Goal: Task Accomplishment & Management: Use online tool/utility

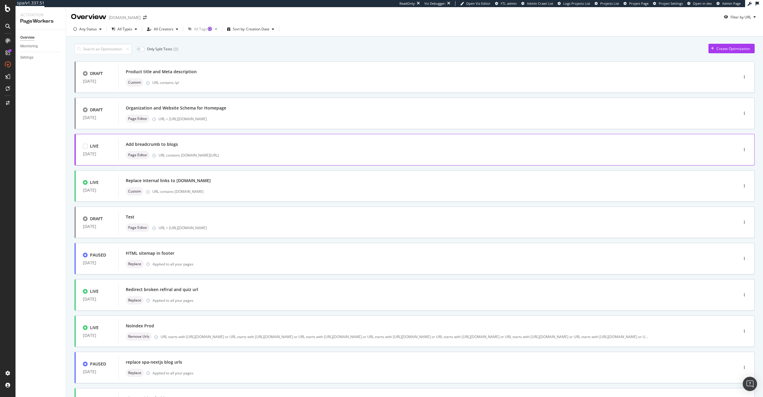
click at [282, 140] on div "Add breadcrumb to blogs Page Editor URL contains [DOMAIN_NAME][URL]" at bounding box center [418, 150] width 601 height 24
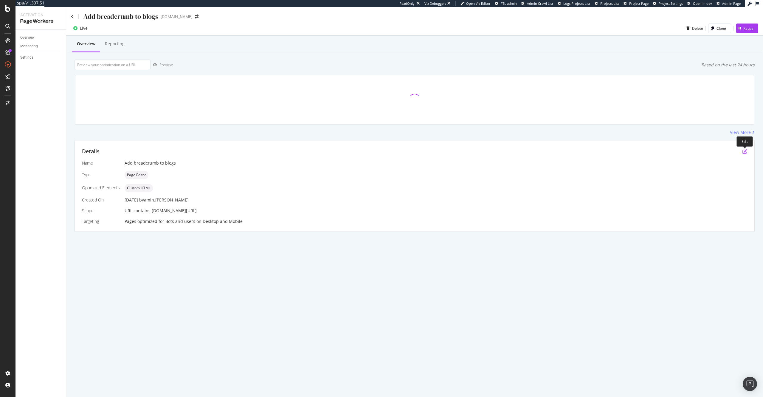
click at [745, 152] on icon "pen-to-square" at bounding box center [744, 151] width 5 height 5
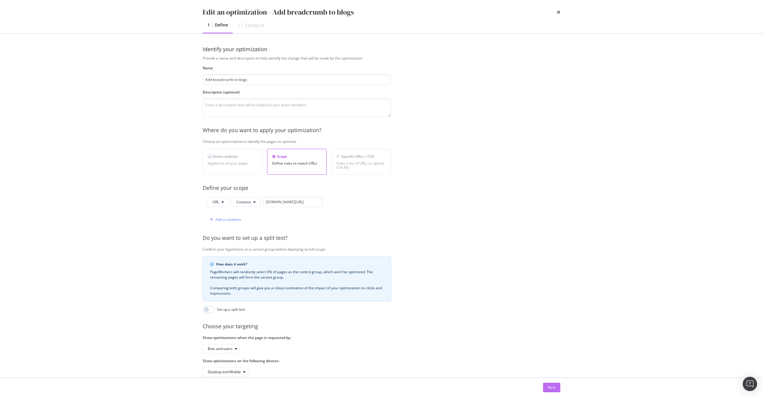
click at [553, 385] on div "Next" at bounding box center [552, 387] width 8 height 5
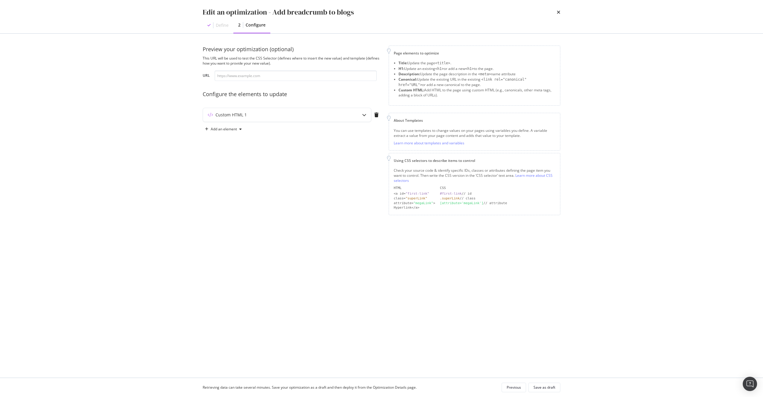
click at [334, 103] on div "Preview your optimization (optional) This URL will be used to test the CSS Sele…" at bounding box center [292, 131] width 179 height 170
click at [335, 113] on div "Custom HTML 1" at bounding box center [275, 115] width 144 height 6
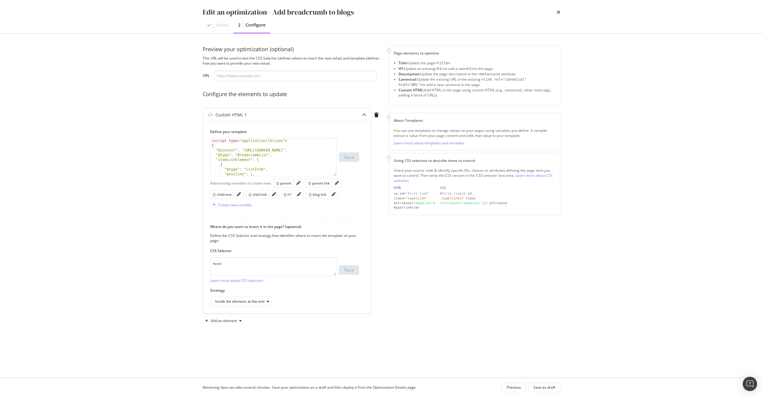
type textarea ""itemListElement": ["
click at [279, 161] on div "< script type = "application/ld+json" > { "@context" : "[URL][DOMAIN_NAME]" , "…" at bounding box center [270, 162] width 121 height 47
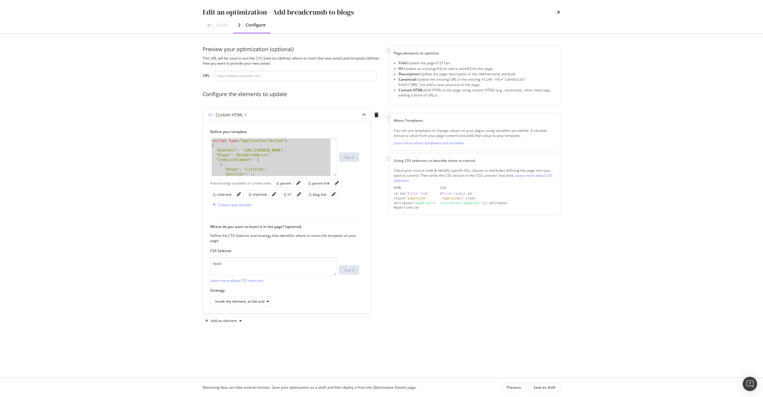
drag, startPoint x: 351, startPoint y: 183, endPoint x: 342, endPoint y: 176, distance: 11.4
click at [351, 183] on div "Add existing variables or create new: {} parent {} parent link {} child text {}…" at bounding box center [287, 194] width 154 height 32
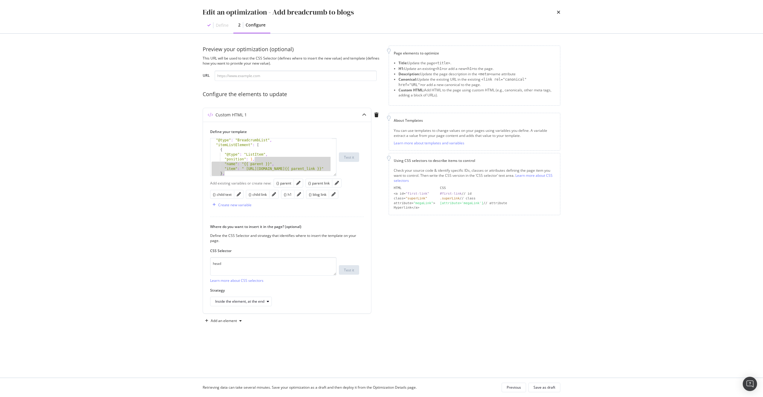
scroll to position [101, 0]
drag, startPoint x: 331, startPoint y: 173, endPoint x: 340, endPoint y: 389, distance: 215.9
click at [340, 389] on div "Edit an optimization - Add breadcrumb to blogs Define 2 Configure Preview your …" at bounding box center [381, 198] width 763 height 397
click at [384, 212] on div "Preview your optimization (optional) This URL will be used to test the CSS Sele…" at bounding box center [381, 186] width 357 height 280
click at [349, 179] on div "Add existing variables or create new: {} parent {} parent link {} child text {}…" at bounding box center [287, 194] width 154 height 32
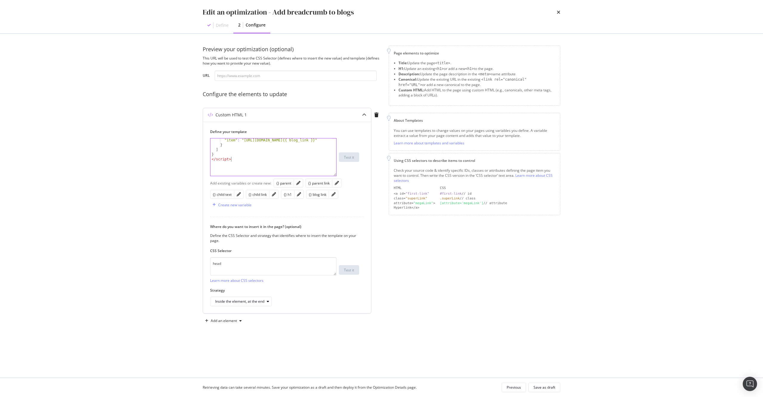
click at [321, 161] on div ""item" : "[URL][DOMAIN_NAME]{{ blog_link }}" } ] } </ script >" at bounding box center [270, 161] width 121 height 47
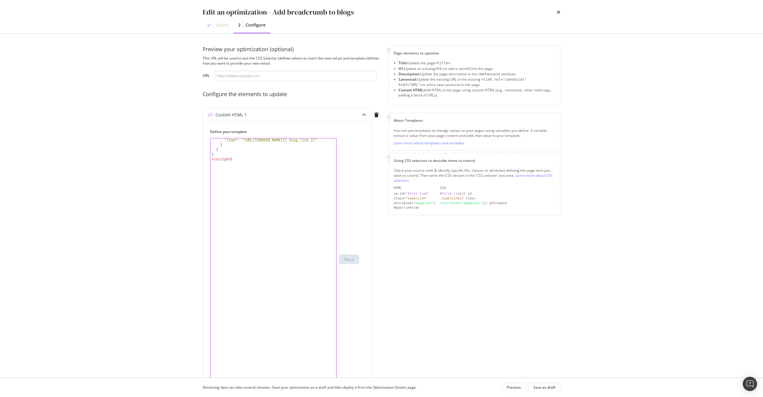
drag, startPoint x: 335, startPoint y: 175, endPoint x: 332, endPoint y: 394, distance: 219.9
click at [332, 394] on div "Edit an optimization - Add breadcrumb to blogs Define 2 Configure Preview your …" at bounding box center [381, 198] width 763 height 397
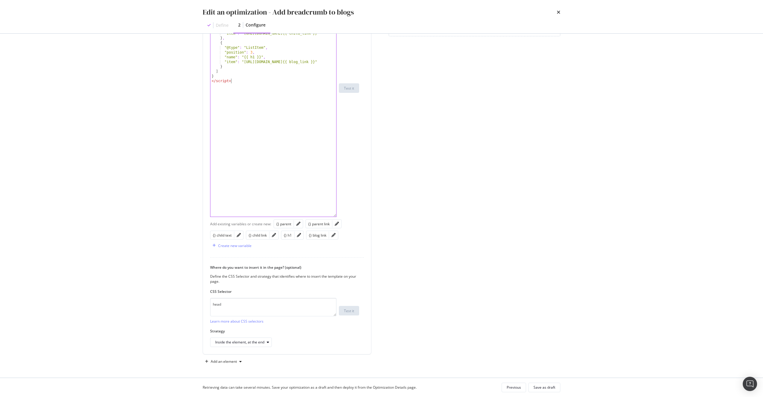
scroll to position [180, 0]
click at [224, 237] on div "{} child text" at bounding box center [222, 234] width 19 height 7
click at [244, 244] on div "Create new variable" at bounding box center [234, 245] width 33 height 5
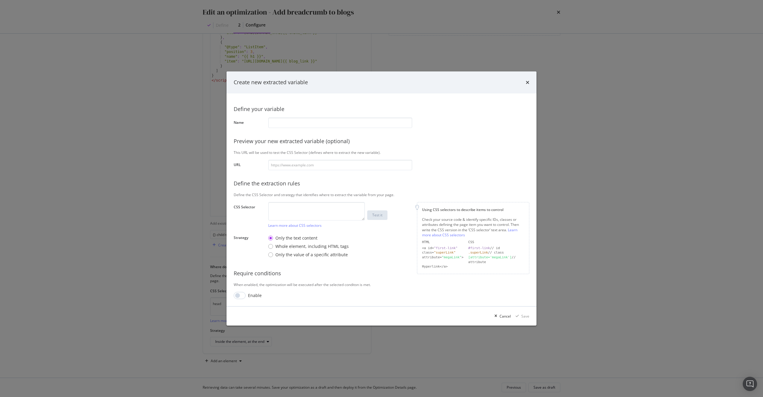
click at [530, 79] on div "Create new extracted variable" at bounding box center [381, 82] width 310 height 22
click at [529, 80] on div "Create new extracted variable" at bounding box center [381, 82] width 310 height 22
click at [528, 82] on icon "times" at bounding box center [527, 82] width 4 height 5
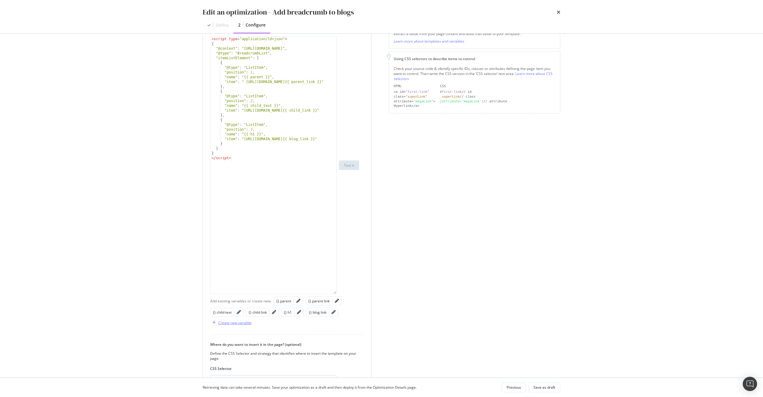
scroll to position [95, 0]
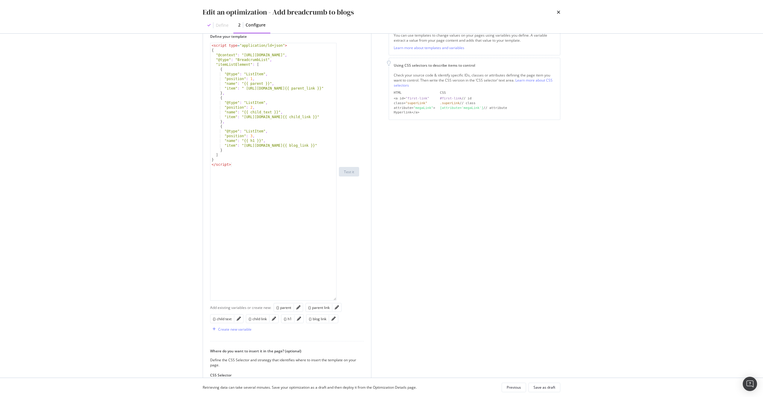
type textarea ""name": "{{ child_text }}","
click at [259, 112] on div "< script type = "application/ld+json" > { "@context" : "[URL][DOMAIN_NAME]" , "…" at bounding box center [273, 176] width 126 height 267
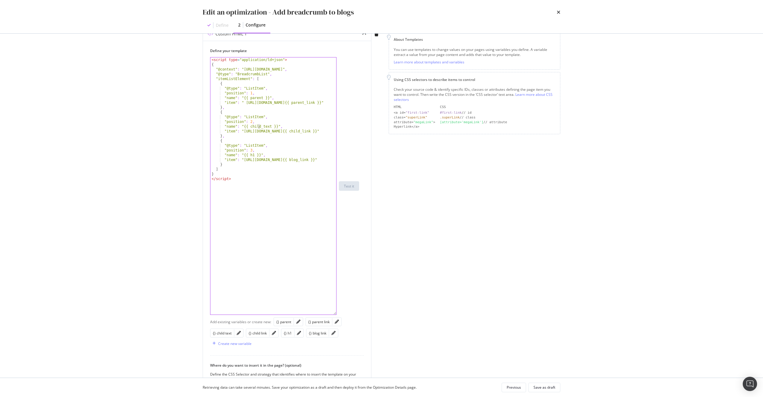
scroll to position [0, 0]
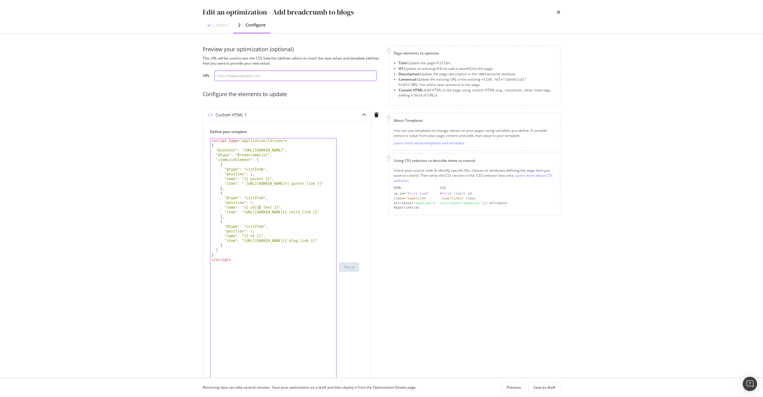
click at [298, 74] on input "modal" at bounding box center [295, 76] width 162 height 10
paste input "[URL][DOMAIN_NAME]"
click at [356, 271] on button "Test it" at bounding box center [349, 267] width 20 height 10
click at [299, 75] on input "[URL][DOMAIN_NAME]" at bounding box center [295, 76] width 162 height 10
paste input "at-home-pedicure"
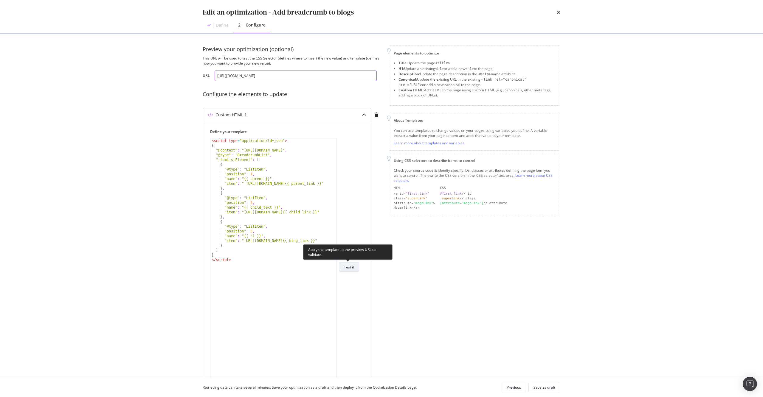
type input "[URL][DOMAIN_NAME]"
click at [349, 264] on div "Test it" at bounding box center [349, 267] width 10 height 8
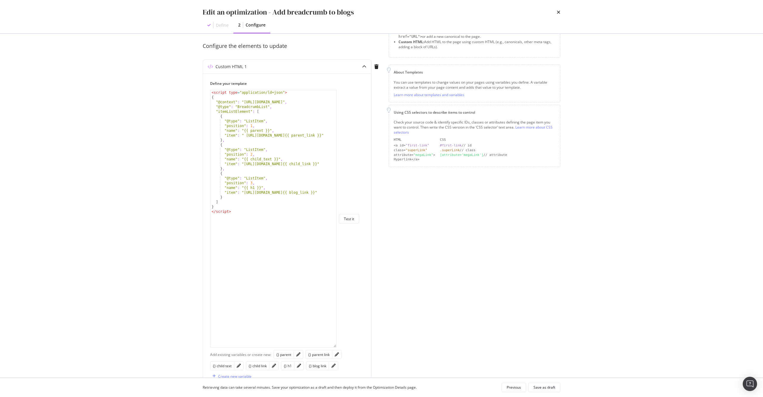
scroll to position [47, 0]
click at [298, 218] on div "< script type = "application/ld+json" > { "@context" : "[URL][DOMAIN_NAME]" , "…" at bounding box center [273, 224] width 126 height 267
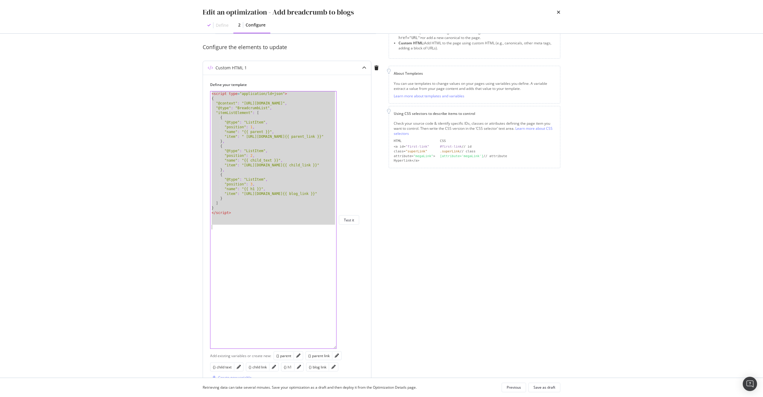
click at [269, 158] on div "< script type = "application/ld+json" > { "@context" : "[URL][DOMAIN_NAME]" , "…" at bounding box center [273, 224] width 126 height 267
type textarea ""name": "{{ child_text }}","
paste textarea "Cursor at row 29"
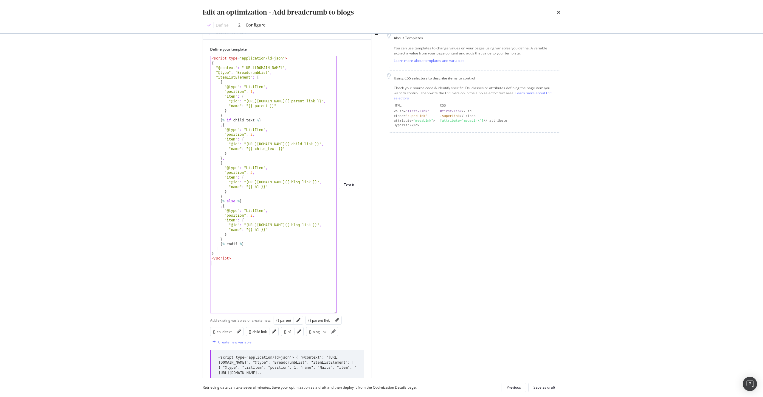
scroll to position [47, 0]
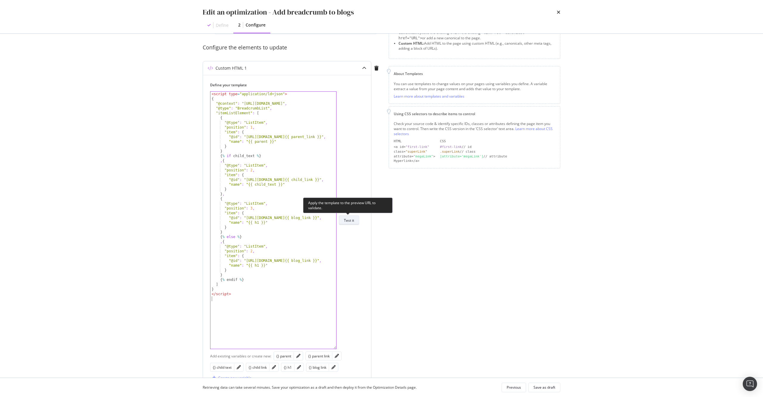
click at [352, 223] on div "Test it" at bounding box center [349, 220] width 10 height 5
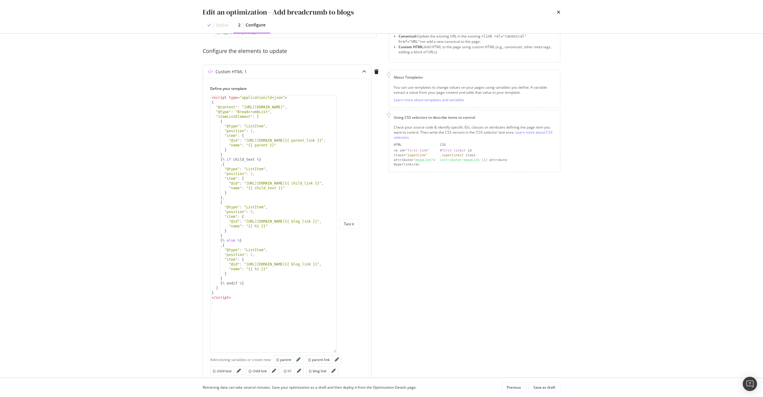
scroll to position [0, 0]
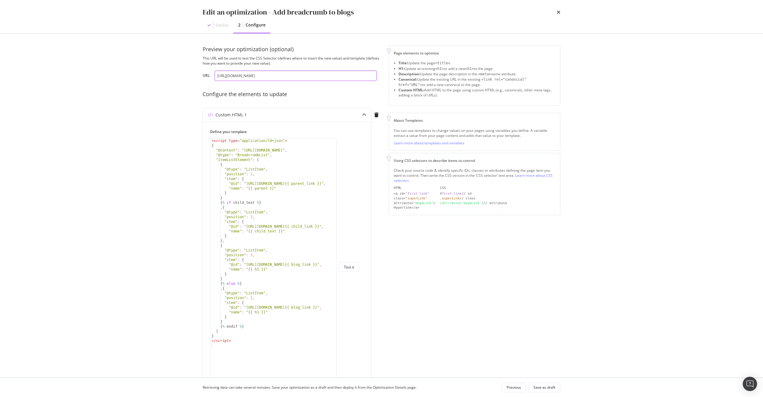
click at [308, 74] on input "[URL][DOMAIN_NAME]" at bounding box center [295, 76] width 162 height 10
paste input "how-to-contour"
type input "[URL][DOMAIN_NAME]"
click at [344, 264] on div "Test it" at bounding box center [349, 267] width 10 height 8
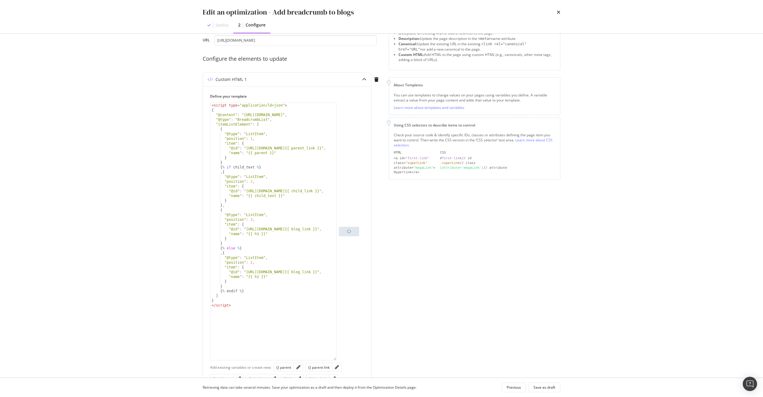
scroll to position [156, 0]
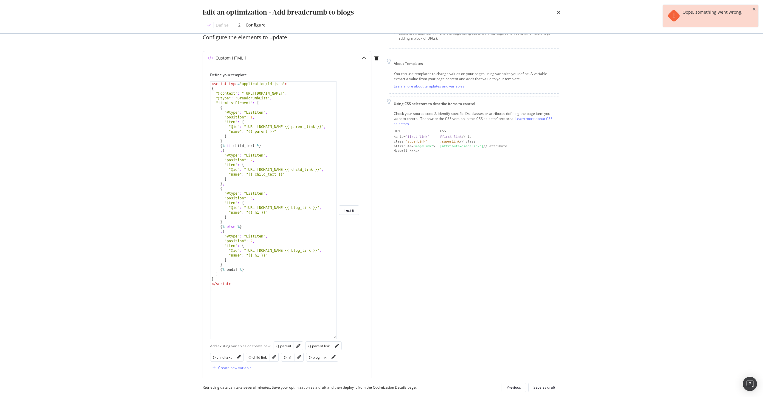
click at [408, 256] on div "Page elements to optimize Title: Update the page <title> . H1: Update an existi…" at bounding box center [474, 239] width 172 height 500
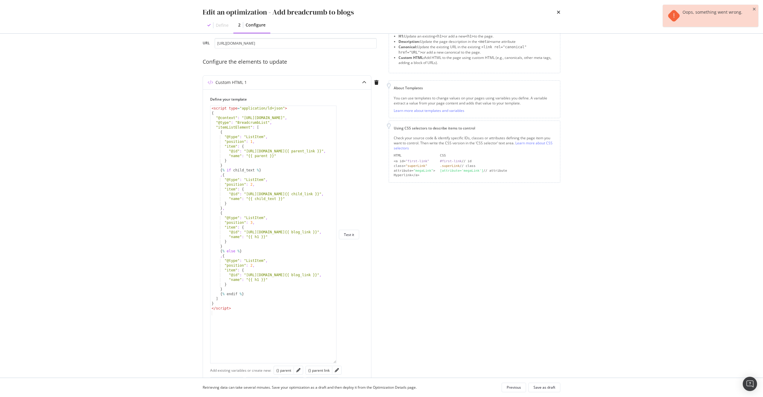
scroll to position [4, 0]
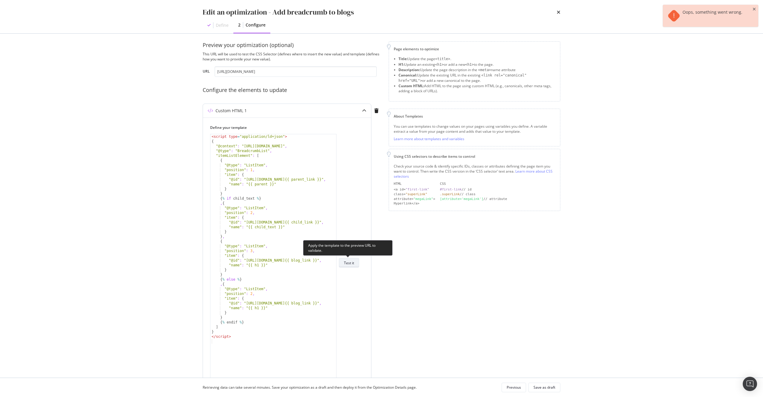
click at [350, 264] on div "Test it" at bounding box center [349, 263] width 10 height 5
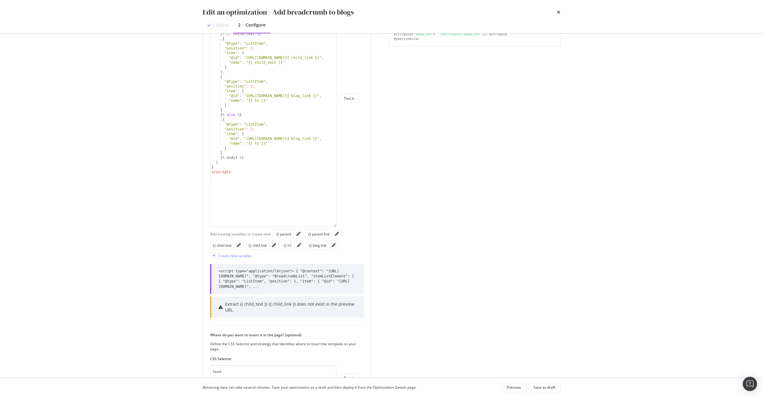
scroll to position [176, 0]
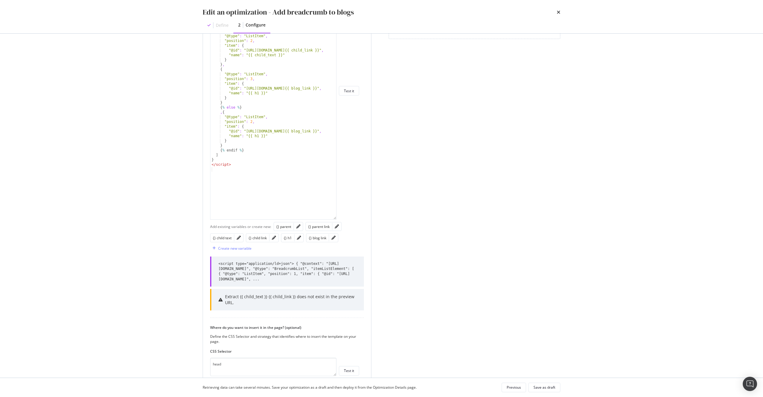
drag, startPoint x: 242, startPoint y: 297, endPoint x: 283, endPoint y: 298, distance: 41.7
click at [283, 298] on div "Extract {{ child_text }} {{ child_link }} does not exist in the preview URL." at bounding box center [291, 300] width 132 height 12
drag, startPoint x: 296, startPoint y: 298, endPoint x: 238, endPoint y: 299, distance: 57.8
click at [238, 299] on div "Extract {{ child_text }} {{ child_link }} does not exist in the preview URL." at bounding box center [291, 300] width 132 height 12
copy div "{{ child_text }} {{ child_link }}"
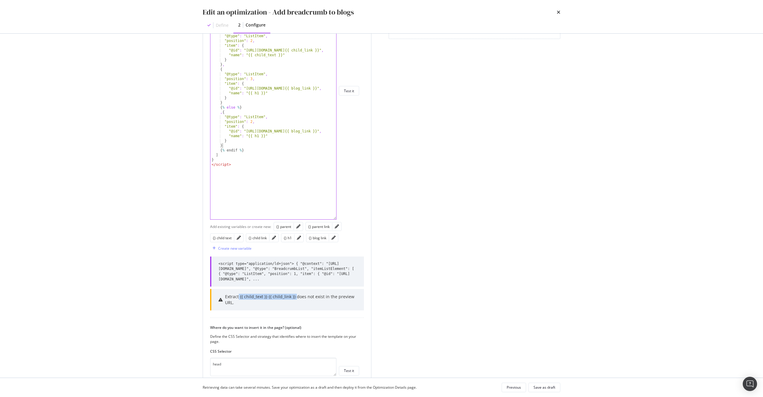
click at [256, 144] on div "< script type = "application/ld+json" > { "@context" : "[URL][DOMAIN_NAME]" , "…" at bounding box center [273, 95] width 126 height 267
type textarea "</script>"
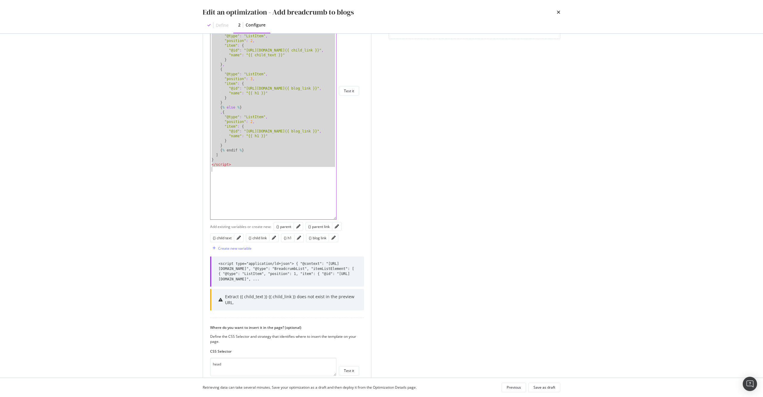
paste textarea "Cursor at row 44"
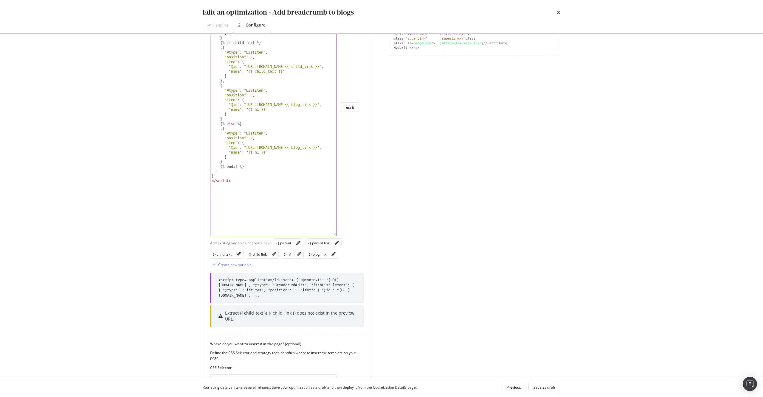
scroll to position [62, 0]
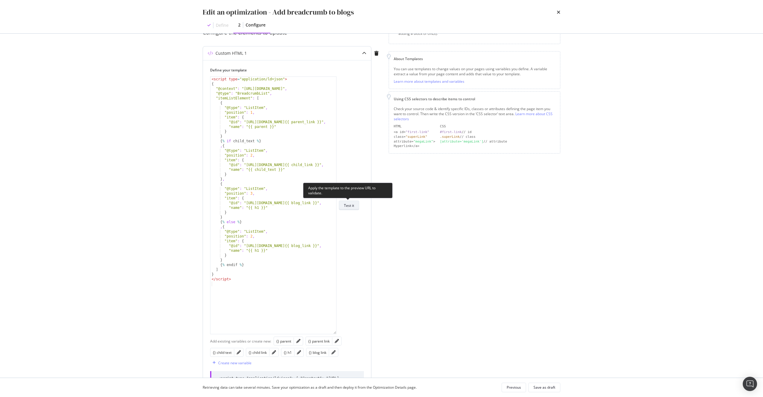
click at [346, 206] on div "Test it" at bounding box center [349, 205] width 10 height 5
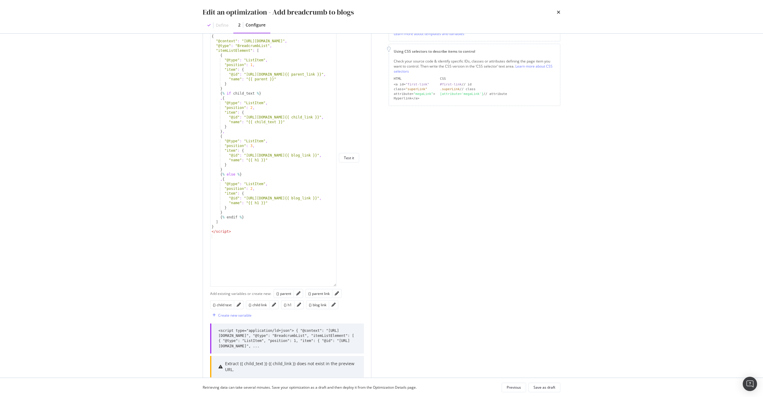
scroll to position [237, 0]
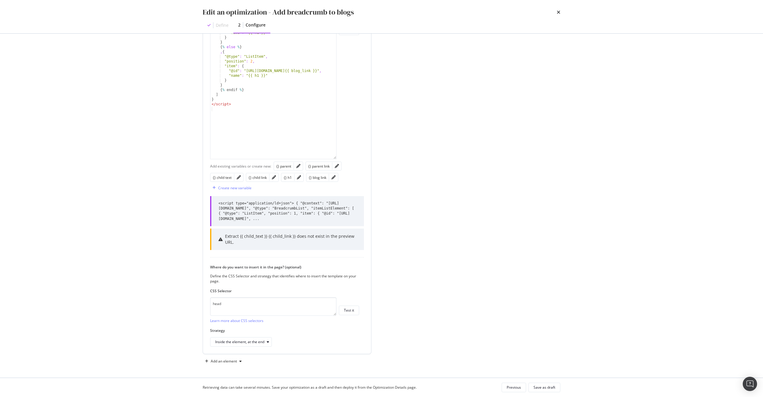
click at [278, 239] on div "Extract {{ child_text }} {{ child_link }} does not exist in the preview URL." at bounding box center [291, 240] width 132 height 12
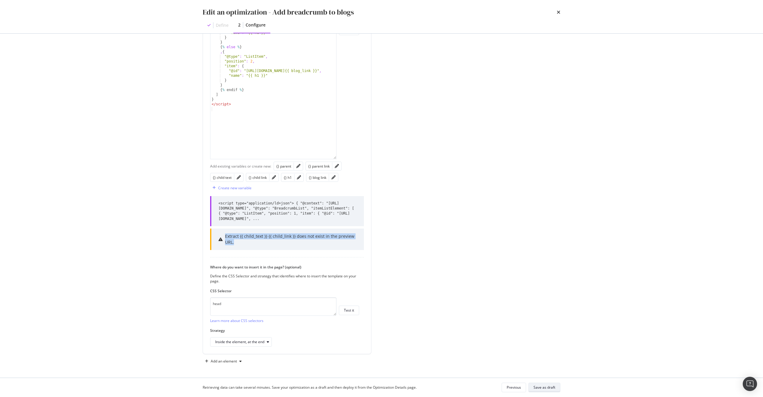
click at [552, 391] on div "Save as draft" at bounding box center [544, 388] width 22 height 8
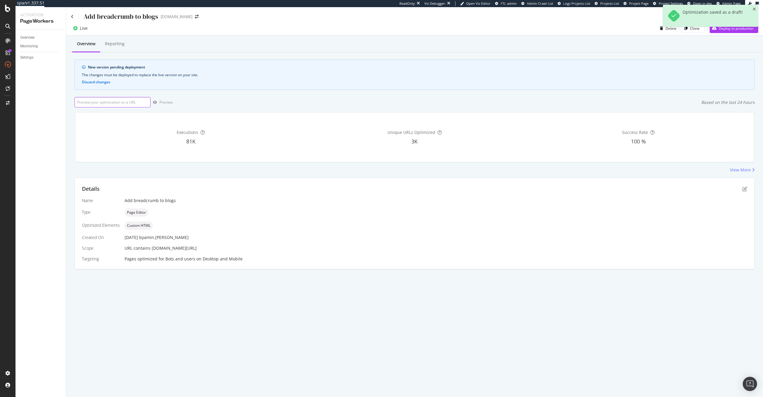
click at [114, 102] on input "url" at bounding box center [112, 102] width 76 height 10
paste input "[URL][DOMAIN_NAME]"
type input "[URL][DOMAIN_NAME]"
click at [165, 103] on div "Preview" at bounding box center [165, 102] width 13 height 5
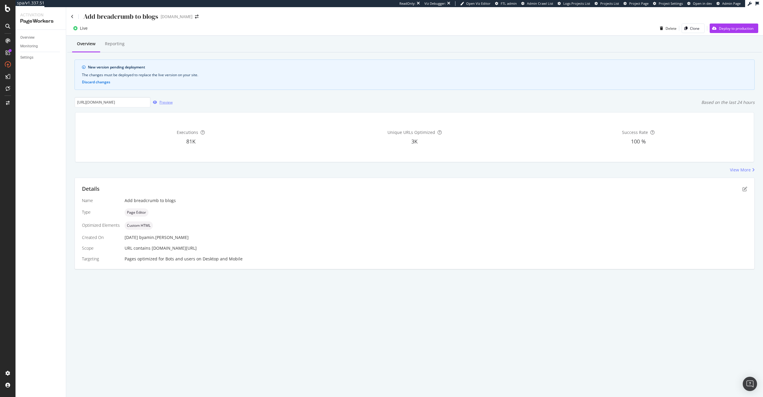
scroll to position [0, 0]
click at [748, 195] on div "Details Name Add breadcrumb to blogs Type Page Editor Optimized Elements Custom…" at bounding box center [414, 223] width 679 height 91
click at [744, 189] on icon "pen-to-square" at bounding box center [744, 189] width 5 height 5
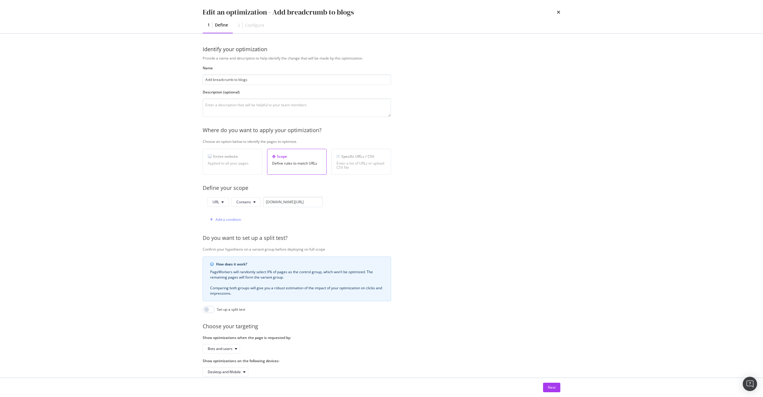
click at [562, 391] on div "Next" at bounding box center [381, 387] width 381 height 19
click at [555, 389] on button "Next" at bounding box center [551, 388] width 17 height 10
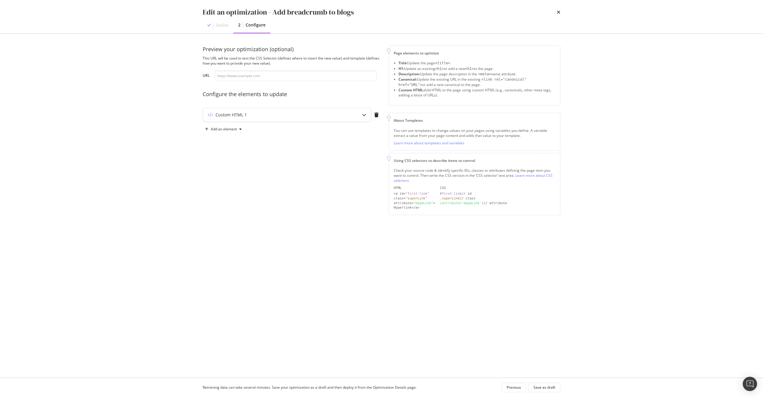
click at [345, 116] on div "Custom HTML 1" at bounding box center [275, 115] width 144 height 6
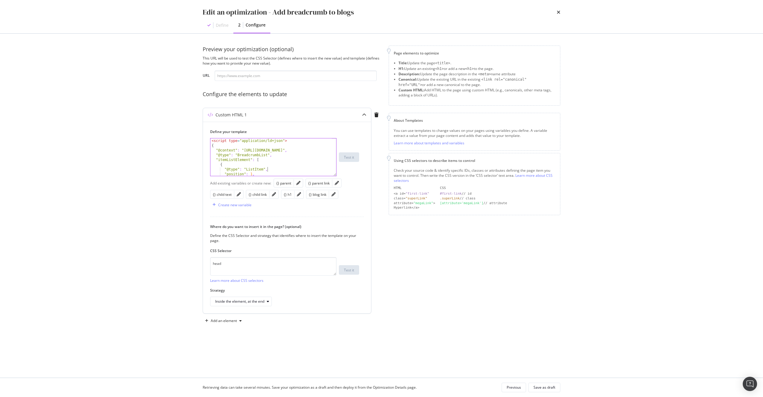
click at [267, 167] on div "< script type = "application/ld+json" > { "@context" : "[URL][DOMAIN_NAME]" , "…" at bounding box center [270, 162] width 121 height 47
type textarea "</script>"
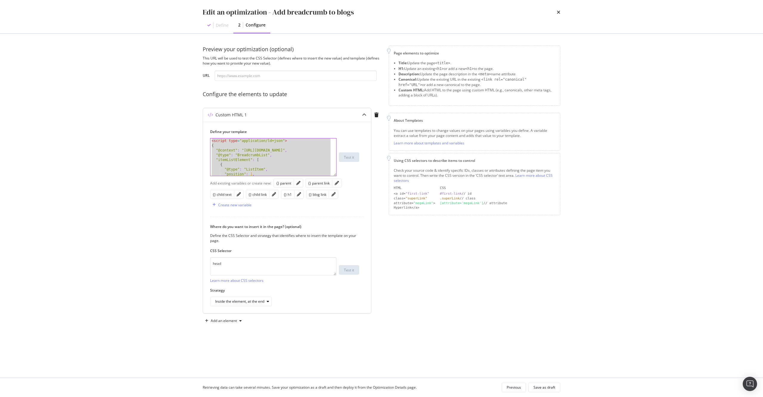
paste textarea "Cursor at row 44"
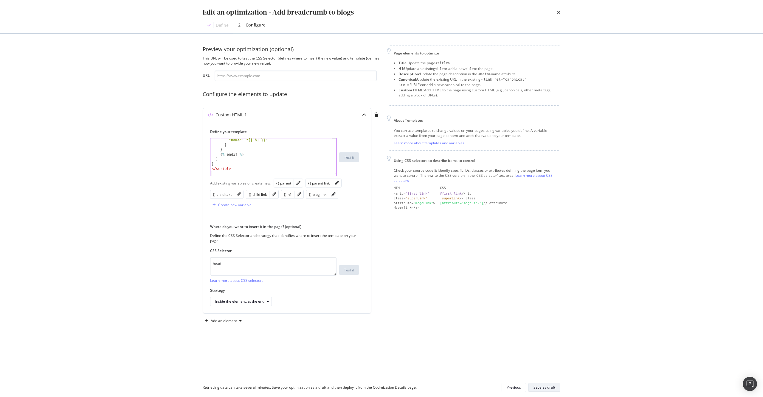
click at [537, 390] on div "Save as draft" at bounding box center [544, 387] width 22 height 5
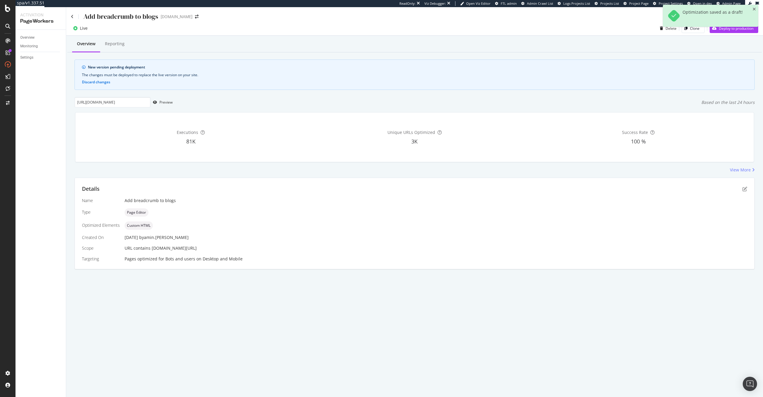
click at [161, 93] on div "Overview Reporting New version pending deployment The changes must be deployed …" at bounding box center [414, 163] width 696 height 255
click at [164, 99] on div "Preview" at bounding box center [161, 102] width 22 height 9
click at [744, 190] on icon "pen-to-square" at bounding box center [744, 189] width 5 height 5
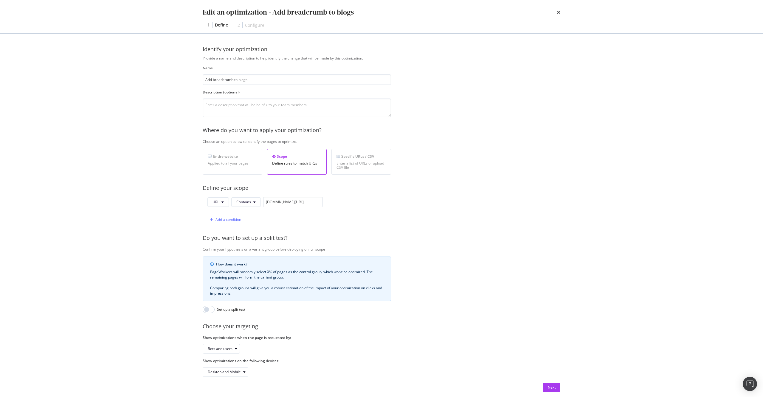
click at [562, 387] on div "Next" at bounding box center [381, 387] width 381 height 19
click at [557, 388] on button "Next" at bounding box center [551, 388] width 17 height 10
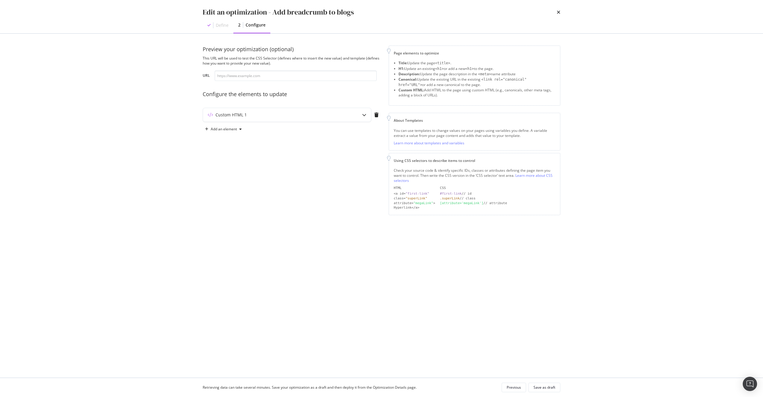
click at [262, 123] on div "Custom HTML 1" at bounding box center [292, 116] width 179 height 17
click at [262, 119] on div "Custom HTML 1" at bounding box center [287, 115] width 168 height 14
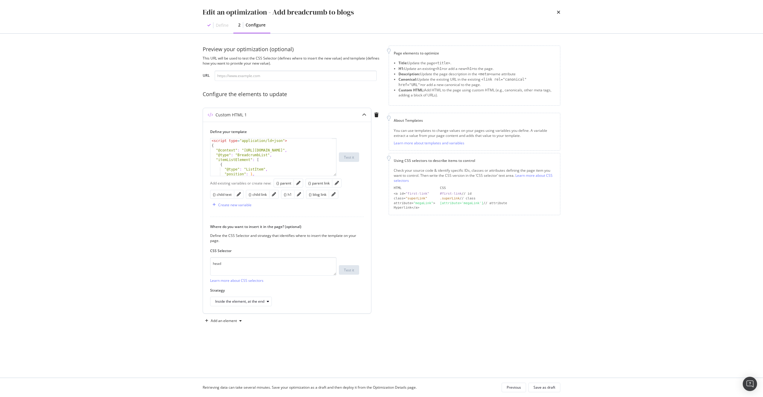
click at [292, 159] on div "< script type = "application/ld+json" > { "@context" : "[URL][DOMAIN_NAME]" , "…" at bounding box center [270, 162] width 121 height 47
type textarea "</script>"
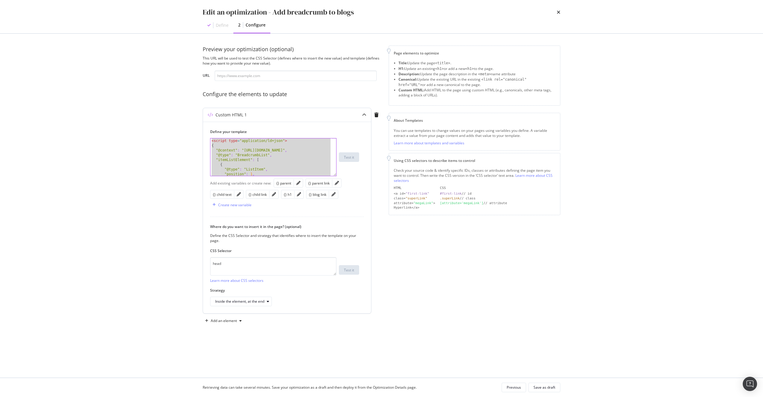
paste textarea "Cursor at row 44"
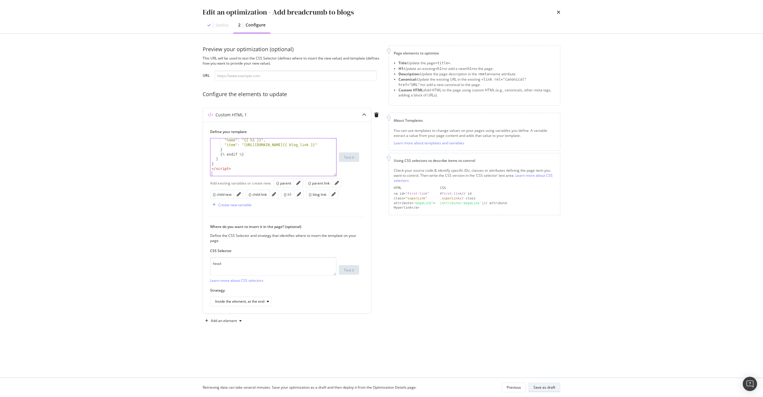
click at [542, 385] on div "Save as draft" at bounding box center [544, 387] width 22 height 5
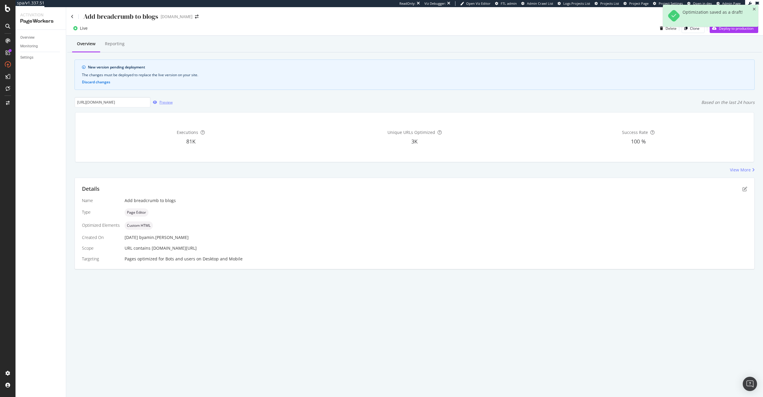
click at [161, 99] on div "Preview" at bounding box center [161, 102] width 22 height 9
click at [734, 26] on div "Deploy to production" at bounding box center [736, 28] width 35 height 5
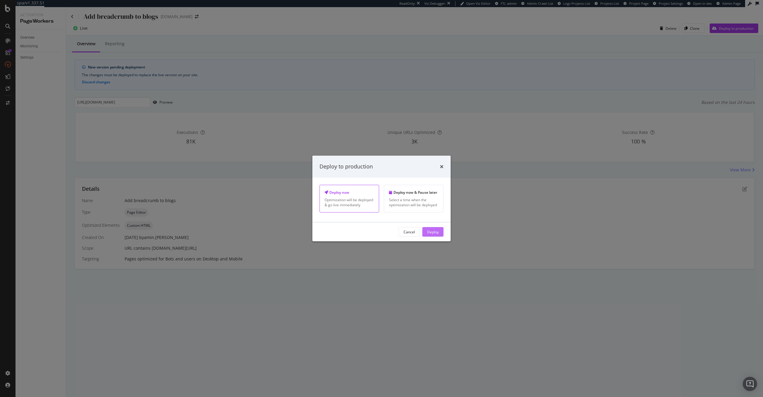
click at [432, 233] on div "Deploy" at bounding box center [433, 231] width 12 height 5
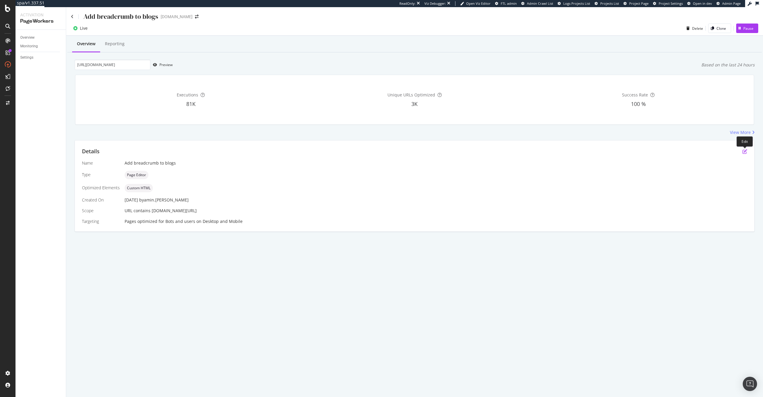
click at [747, 154] on icon "pen-to-square" at bounding box center [744, 151] width 5 height 5
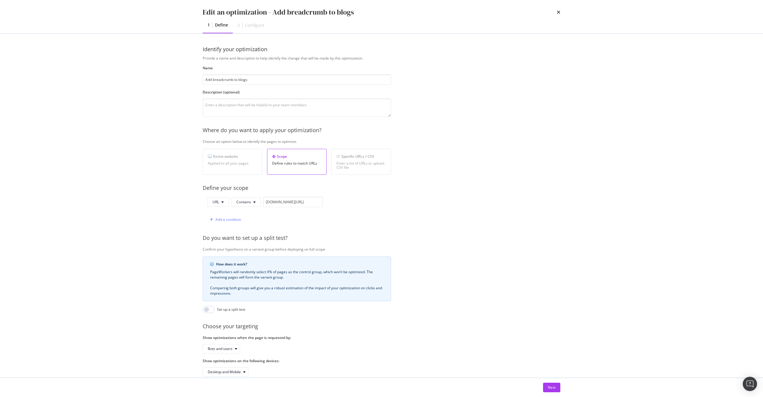
click at [560, 387] on div "Next" at bounding box center [381, 387] width 381 height 19
click at [551, 386] on div "Next" at bounding box center [552, 387] width 8 height 5
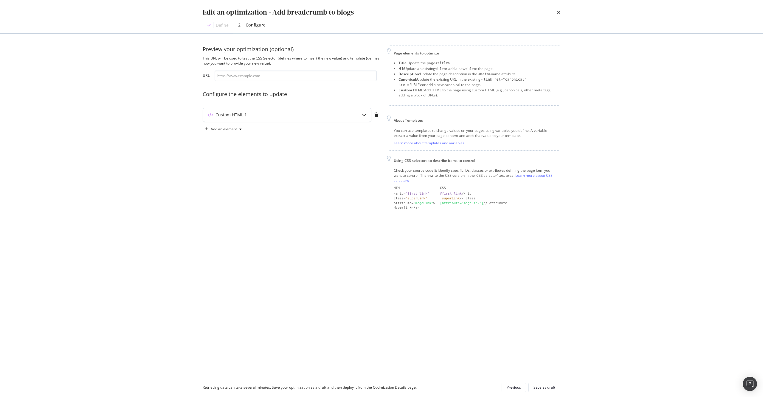
click at [317, 113] on div "Custom HTML 1" at bounding box center [275, 115] width 144 height 6
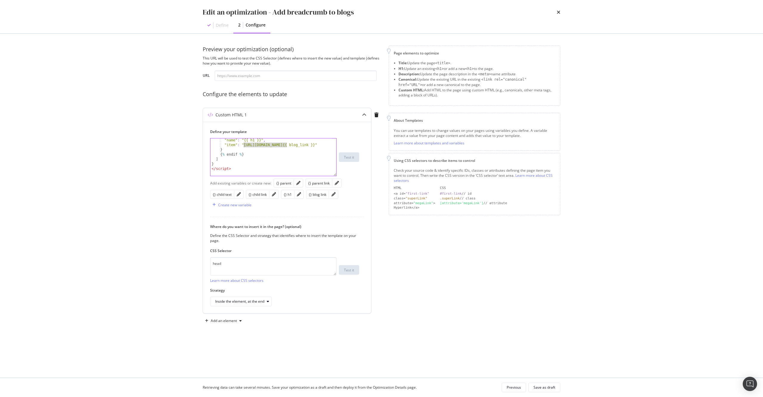
drag, startPoint x: 287, startPoint y: 145, endPoint x: 244, endPoint y: 145, distance: 43.5
click at [244, 145] on div ""name" : "{{ h1 }}" , "item" : "[URL][DOMAIN_NAME]{{ blog_link }}" } { % endif …" at bounding box center [270, 161] width 121 height 47
type textarea ""item": "{{ blog_link }}""
click at [539, 388] on div "Save as draft" at bounding box center [544, 387] width 22 height 5
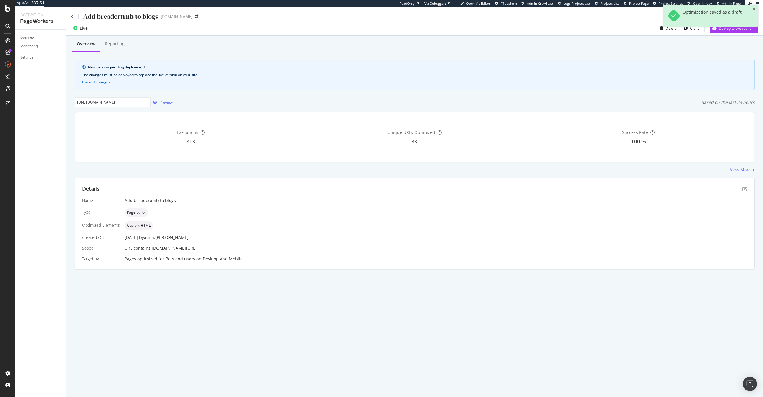
click at [161, 103] on div "Preview" at bounding box center [165, 102] width 13 height 5
click at [160, 102] on div "Preview" at bounding box center [165, 102] width 13 height 5
click at [743, 188] on icon "pen-to-square" at bounding box center [744, 189] width 5 height 5
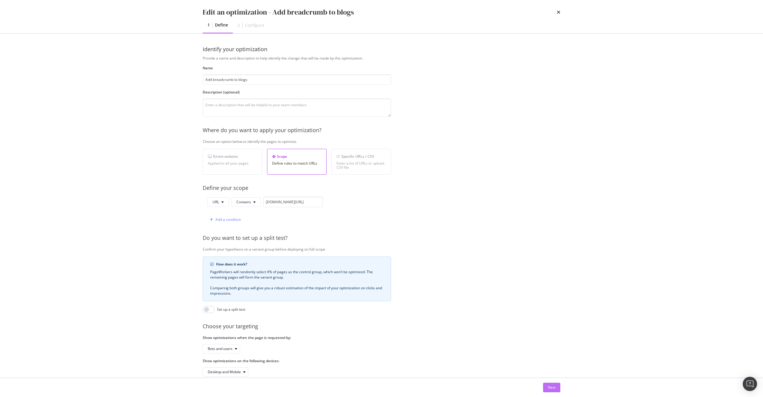
click at [553, 390] on div "Next" at bounding box center [552, 387] width 8 height 5
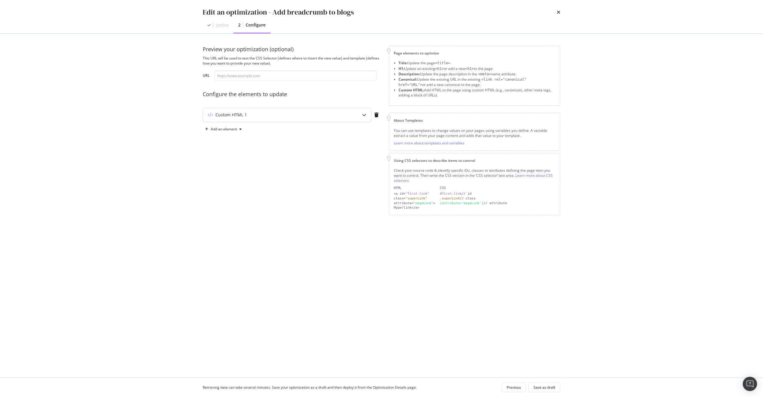
click at [347, 116] on div "Custom HTML 1" at bounding box center [275, 115] width 144 height 6
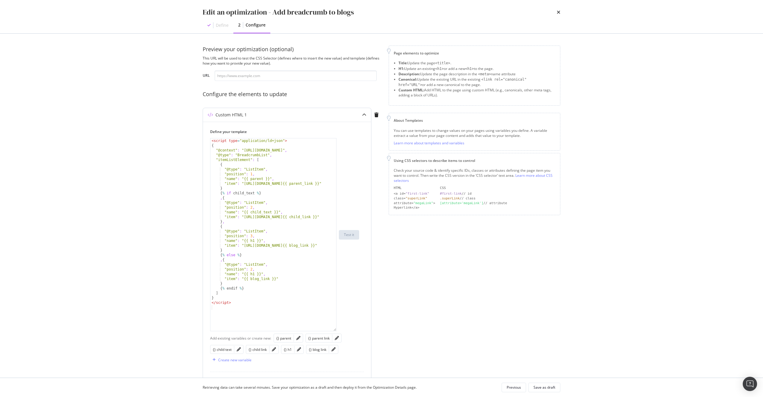
scroll to position [0, 0]
drag, startPoint x: 333, startPoint y: 177, endPoint x: 331, endPoint y: 330, distance: 152.5
click at [331, 330] on div "< script type = "application/ld+json" > { "@context" : "[URL][DOMAIN_NAME]" , "…" at bounding box center [273, 234] width 126 height 193
click at [286, 273] on div "< script type = "application/ld+json" > { "@context" : "[URL][DOMAIN_NAME]" , "…" at bounding box center [273, 240] width 126 height 202
drag, startPoint x: 287, startPoint y: 245, endPoint x: 245, endPoint y: 245, distance: 42.3
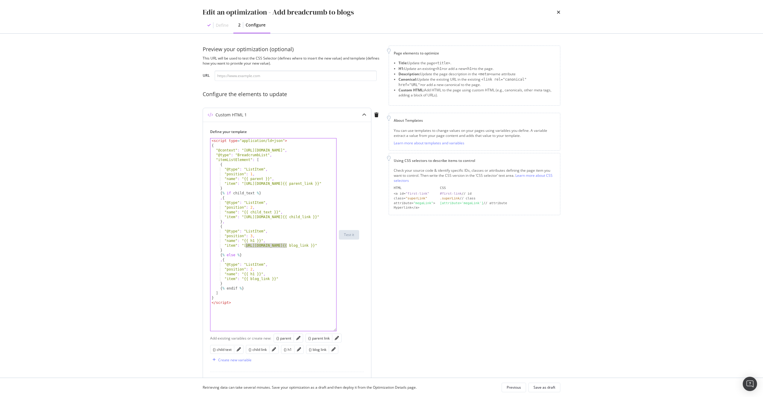
click at [245, 245] on div "< script type = "application/ld+json" > { "@context" : "[URL][DOMAIN_NAME]" , "…" at bounding box center [273, 240] width 126 height 202
type textarea ""item": "{{ blog_link }}""
click at [535, 388] on div "Save as draft" at bounding box center [544, 387] width 22 height 5
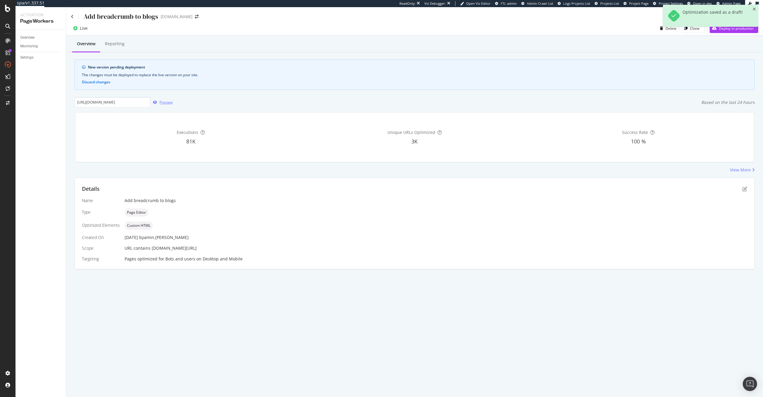
click at [156, 101] on icon "button" at bounding box center [155, 103] width 4 height 4
click at [728, 28] on div "Deploy to production" at bounding box center [736, 28] width 35 height 5
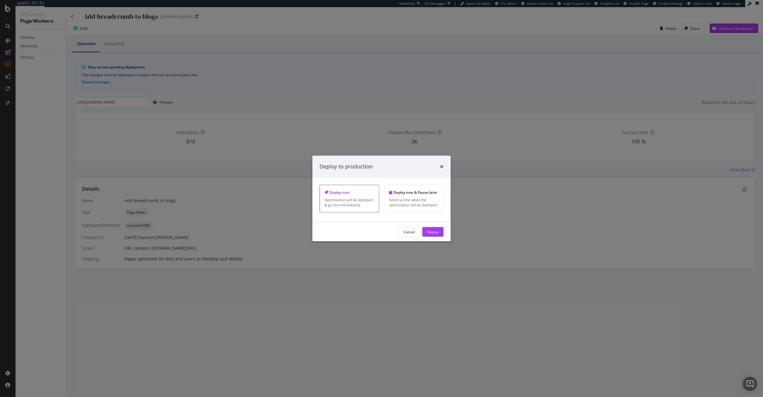
click at [446, 235] on div "Cancel Deploy" at bounding box center [381, 232] width 138 height 19
click at [440, 233] on button "Deploy" at bounding box center [432, 232] width 21 height 10
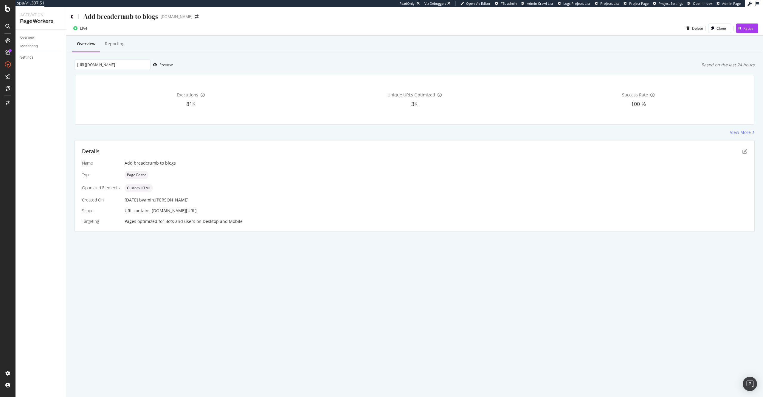
click at [72, 17] on icon at bounding box center [72, 17] width 3 height 4
